Goal: Task Accomplishment & Management: Use online tool/utility

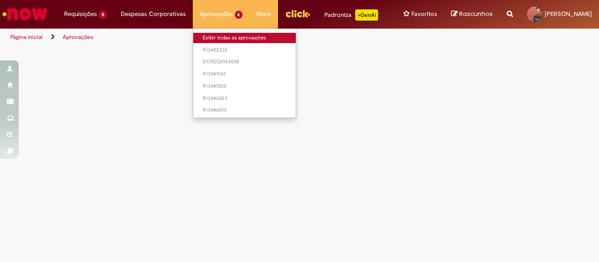
click at [208, 37] on link "Exibir todas as aprovações" at bounding box center [244, 38] width 103 height 10
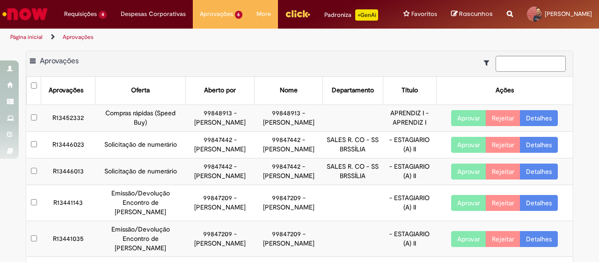
click at [459, 126] on button "Aprovar" at bounding box center [468, 118] width 35 height 16
click at [454, 153] on button "Aprovar" at bounding box center [468, 145] width 35 height 16
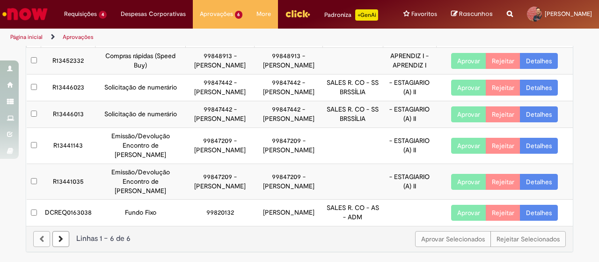
click at [455, 112] on button "Aprovar" at bounding box center [468, 114] width 35 height 16
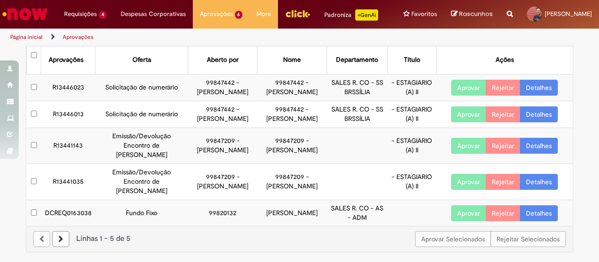
scroll to position [37, 0]
click at [456, 149] on td "Aprovar Rejeitar Detalhes" at bounding box center [504, 145] width 137 height 36
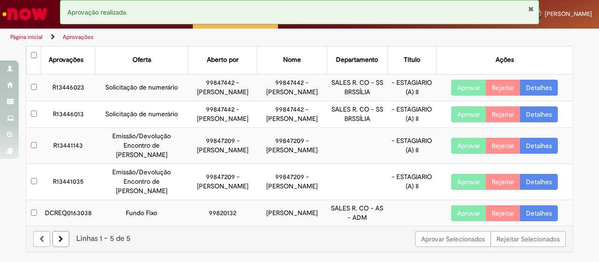
click at [451, 122] on button "Aprovar" at bounding box center [468, 114] width 35 height 16
click at [455, 154] on button "Aprovar" at bounding box center [468, 146] width 35 height 16
click at [453, 187] on button "Aprovar" at bounding box center [468, 182] width 35 height 16
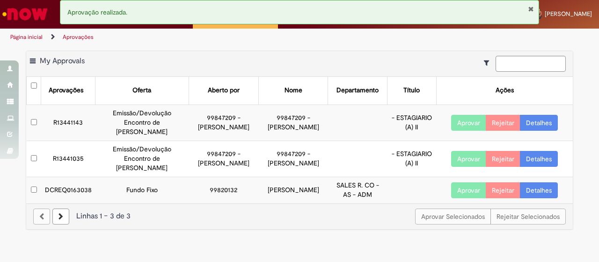
click at [464, 196] on button "Aprovar" at bounding box center [468, 190] width 35 height 16
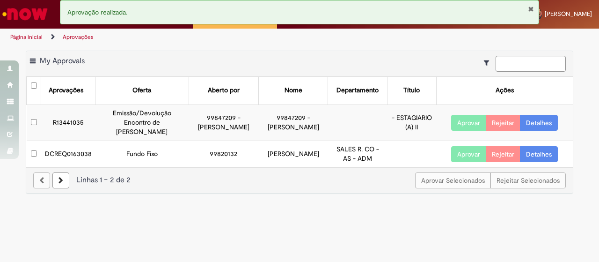
click at [456, 162] on button "Aprovar" at bounding box center [468, 154] width 35 height 16
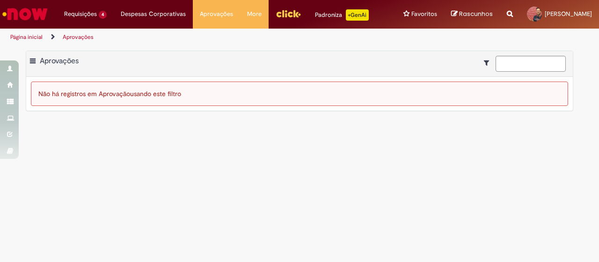
click at [185, 172] on main "Aprovações Exportar como PDF Exportar como Excel Exportar como CSV Aprovações N…" at bounding box center [299, 154] width 599 height 216
